Goal: Information Seeking & Learning: Learn about a topic

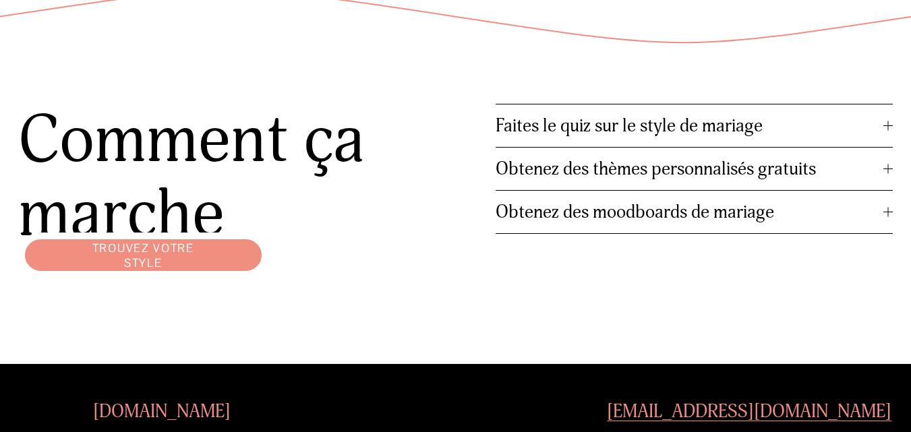
scroll to position [1552, 0]
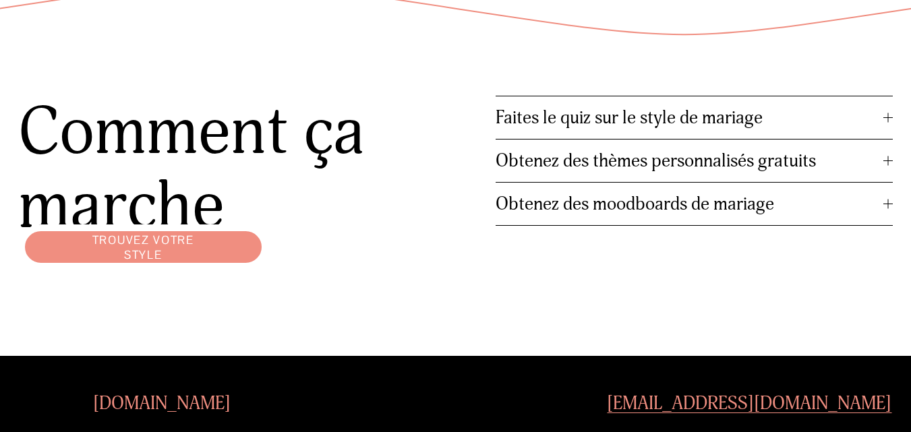
click at [708, 123] on font "Faites le quiz sur le style de mariage" at bounding box center [629, 118] width 267 height 22
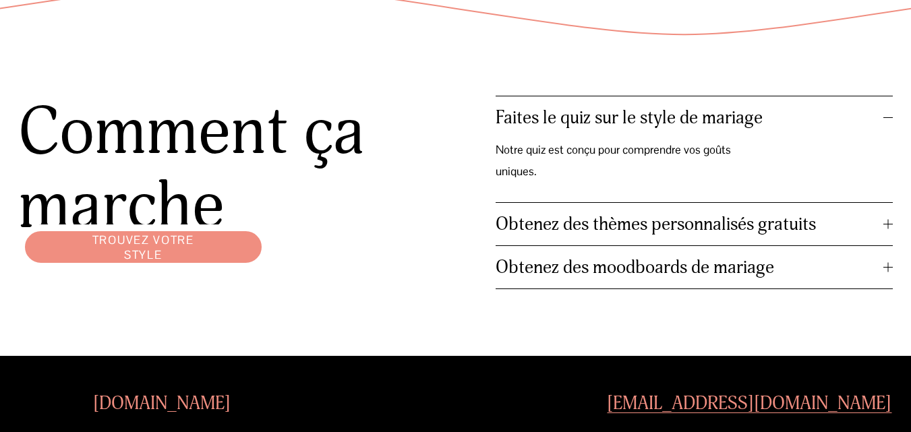
click at [710, 129] on font "Faites le quiz sur le style de mariage" at bounding box center [629, 118] width 267 height 22
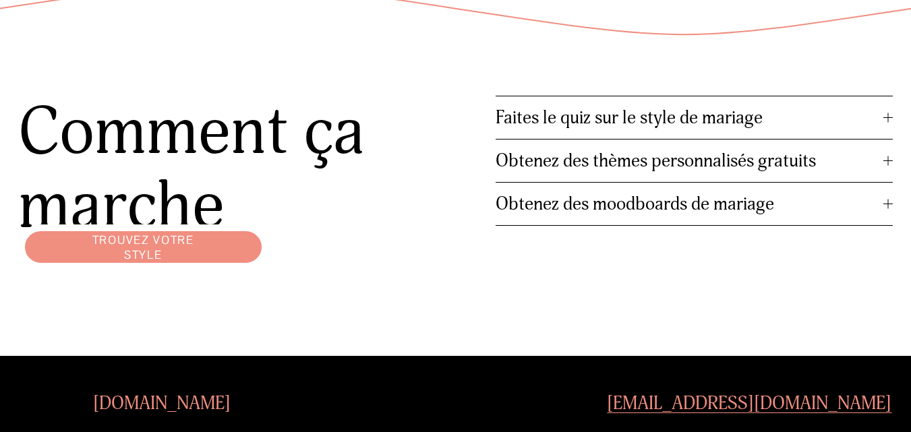
click at [138, 258] on font "Trouvez votre style" at bounding box center [143, 248] width 102 height 30
click at [136, 250] on font "Trouvez votre style" at bounding box center [143, 248] width 102 height 30
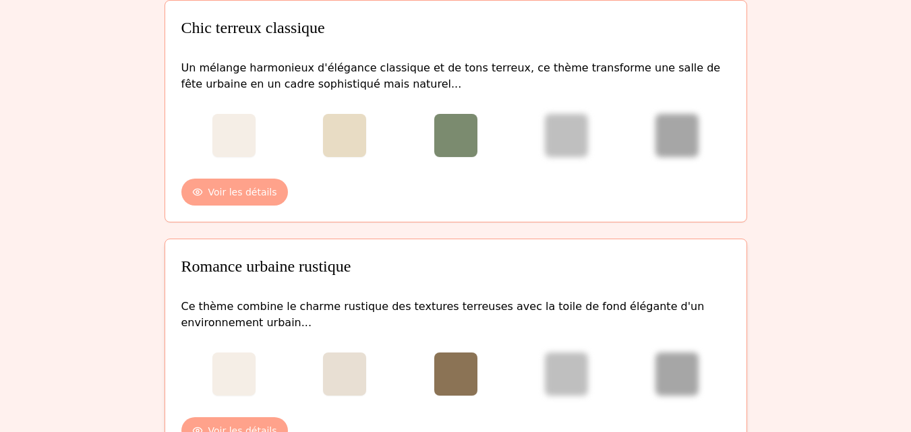
scroll to position [202, 0]
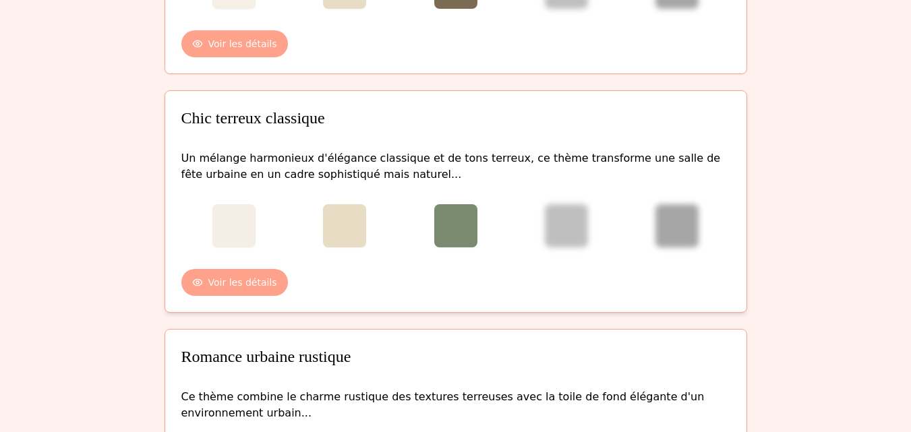
click at [452, 227] on div at bounding box center [455, 225] width 43 height 43
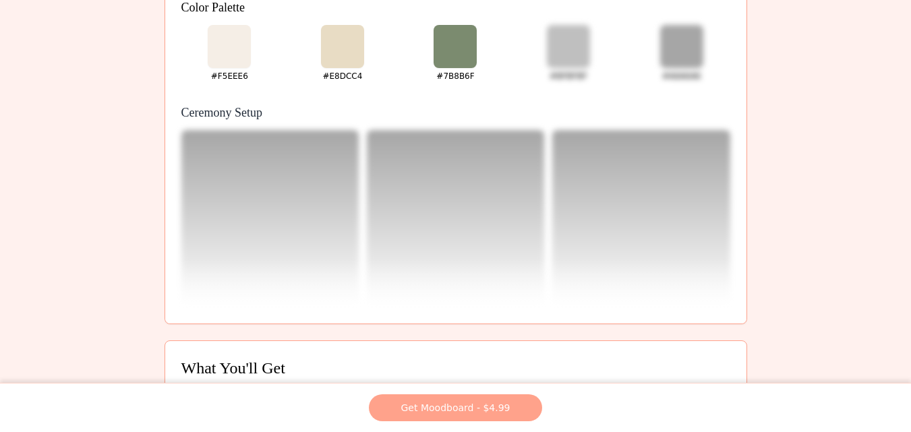
scroll to position [0, 0]
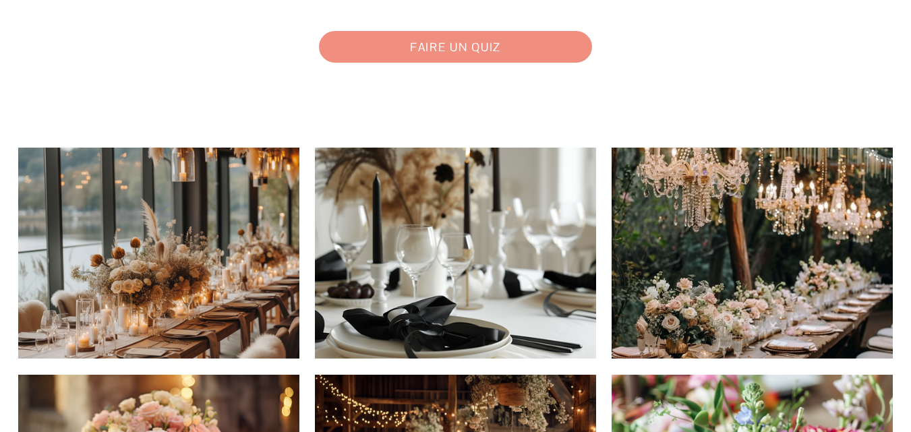
scroll to position [202, 0]
